Goal: Navigation & Orientation: Find specific page/section

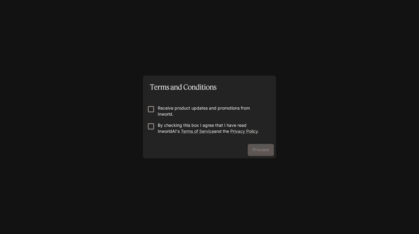
click at [201, 108] on p "Receive product updates and promotions from Inworld." at bounding box center [212, 111] width 108 height 12
click at [201, 124] on p "By checking this box I agree that I have read InworldAI's Terms of Service and …" at bounding box center [212, 128] width 108 height 12
click at [262, 150] on button "Proceed" at bounding box center [261, 150] width 26 height 12
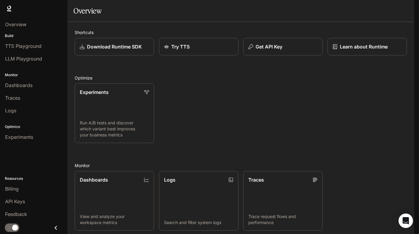
click at [407, 8] on icon "button" at bounding box center [405, 8] width 5 height 5
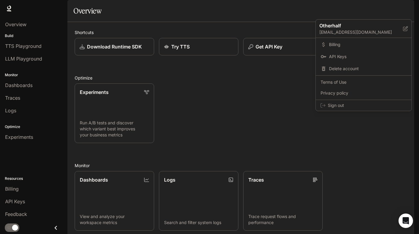
click at [407, 8] on div at bounding box center [209, 117] width 419 height 234
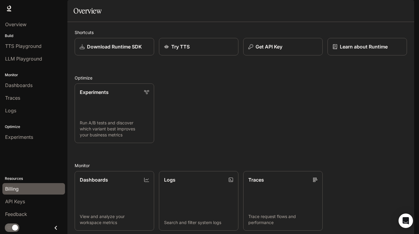
click at [16, 191] on span "Billing" at bounding box center [12, 188] width 14 height 7
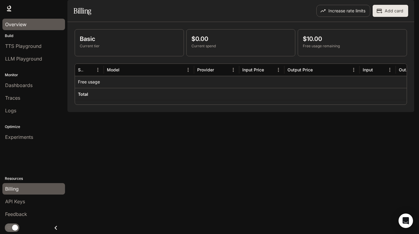
click at [30, 27] on div "Overview" at bounding box center [33, 24] width 57 height 7
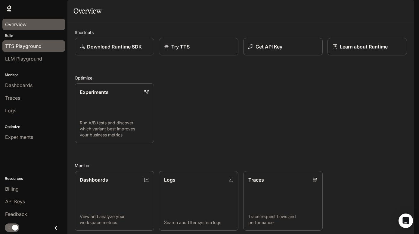
click at [30, 48] on span "TTS Playground" at bounding box center [23, 45] width 36 height 7
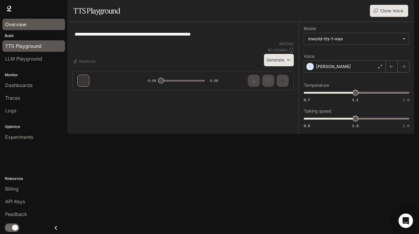
click at [26, 21] on span "Overview" at bounding box center [15, 24] width 21 height 7
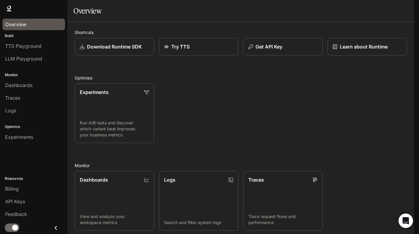
scroll to position [111, 0]
click at [16, 88] on span "Dashboards" at bounding box center [18, 85] width 27 height 7
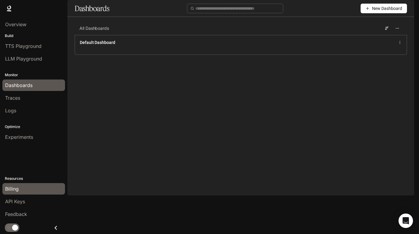
click at [22, 188] on div "Billing" at bounding box center [33, 188] width 57 height 7
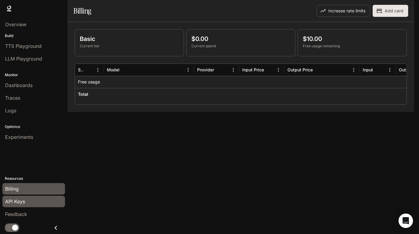
click at [24, 200] on span "API Keys" at bounding box center [15, 201] width 20 height 7
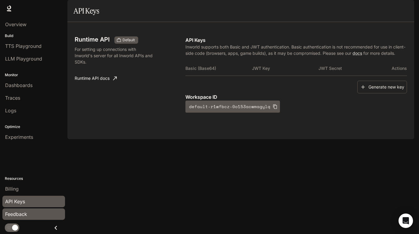
click at [22, 213] on span "Feedback" at bounding box center [16, 213] width 22 height 7
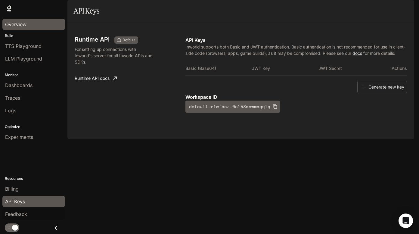
click at [25, 23] on span "Overview" at bounding box center [15, 24] width 21 height 7
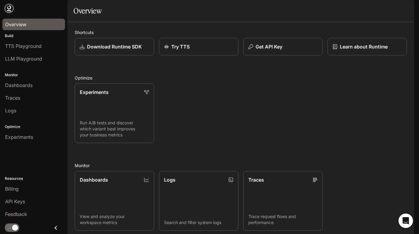
click at [10, 8] on icon at bounding box center [9, 7] width 4 height 4
click at [57, 225] on icon "Close drawer" at bounding box center [56, 228] width 8 height 8
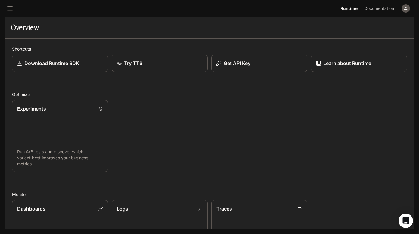
click at [404, 11] on icon "button" at bounding box center [405, 8] width 5 height 5
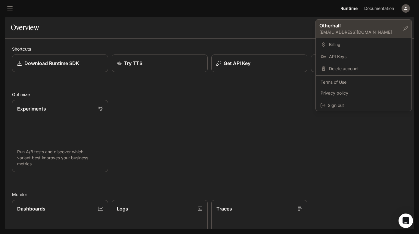
click at [406, 31] on icon at bounding box center [405, 28] width 5 height 5
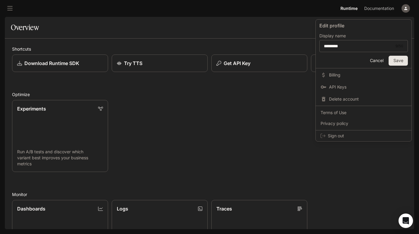
click at [373, 60] on button "Cancel" at bounding box center [376, 61] width 19 height 10
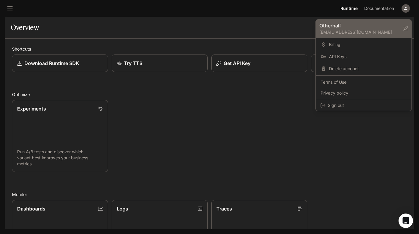
click at [352, 32] on p "[EMAIL_ADDRESS][DOMAIN_NAME]" at bounding box center [361, 32] width 84 height 6
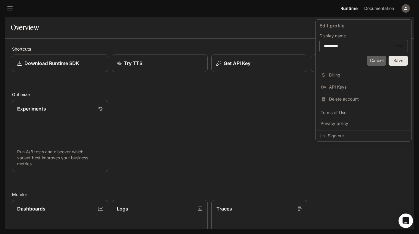
click at [378, 59] on button "Cancel" at bounding box center [376, 61] width 19 height 10
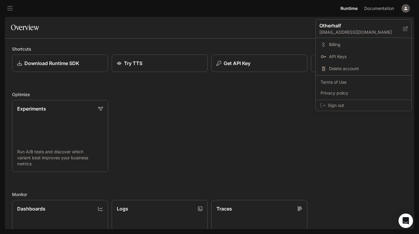
click at [202, 122] on div at bounding box center [209, 117] width 419 height 234
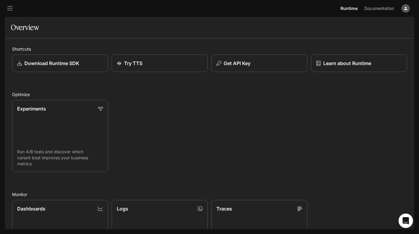
click at [14, 9] on button "open drawer" at bounding box center [10, 8] width 11 height 11
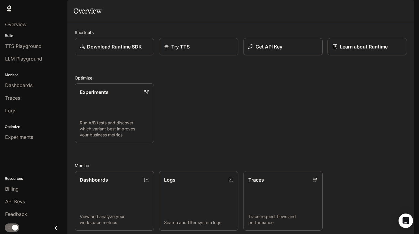
click at [133, 2] on div "Runtime Runtime Documentation Documentation" at bounding box center [209, 8] width 419 height 17
